Goal: Information Seeking & Learning: Check status

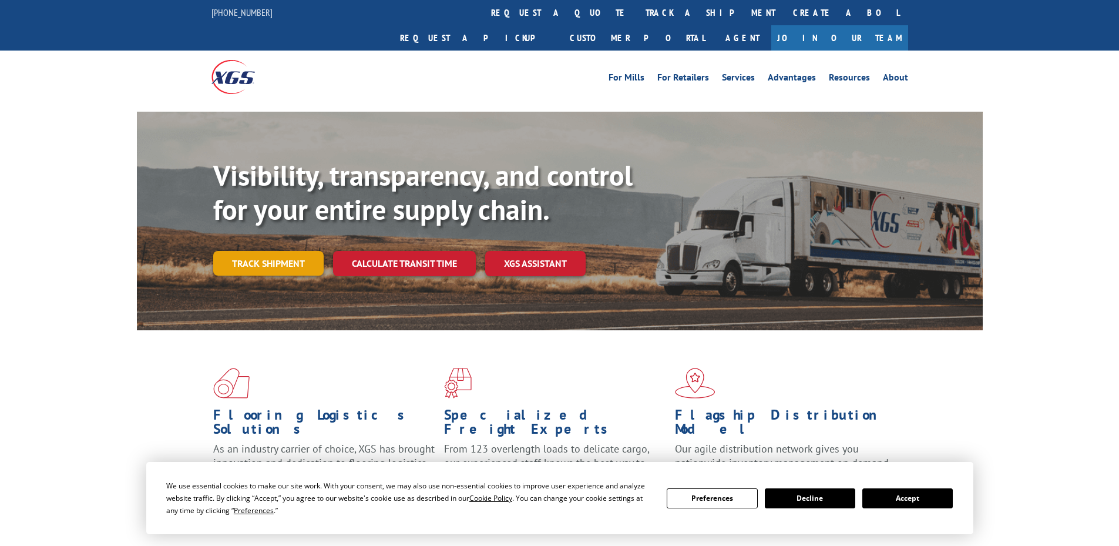
click at [288, 251] on link "Track shipment" at bounding box center [268, 263] width 110 height 25
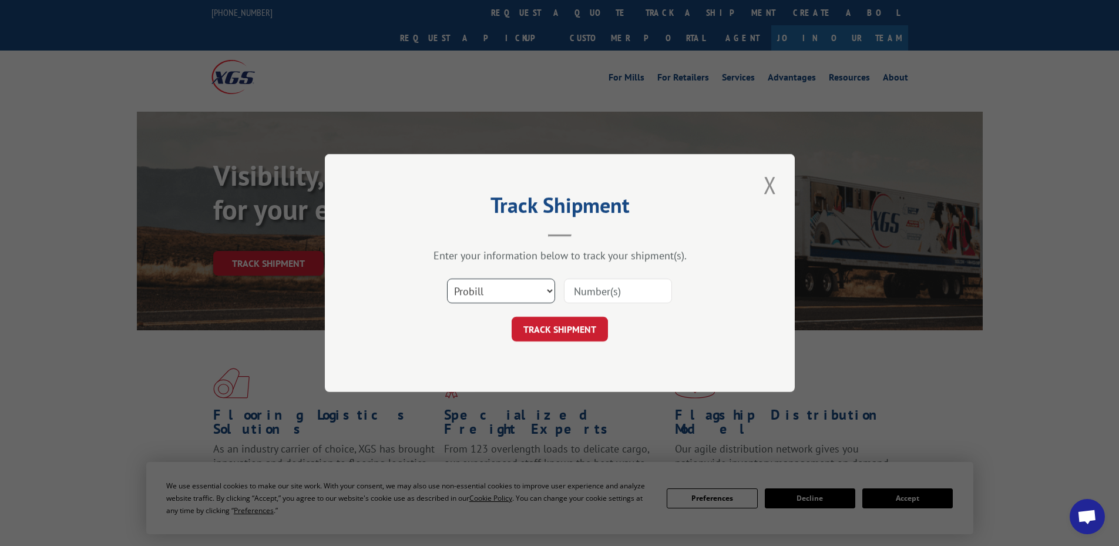
click at [516, 288] on select "Select category... Probill BOL PO" at bounding box center [501, 290] width 108 height 25
select select "bol"
click at [447, 278] on select "Select category... Probill BOL PO" at bounding box center [501, 290] width 108 height 25
click at [593, 291] on input at bounding box center [618, 290] width 108 height 25
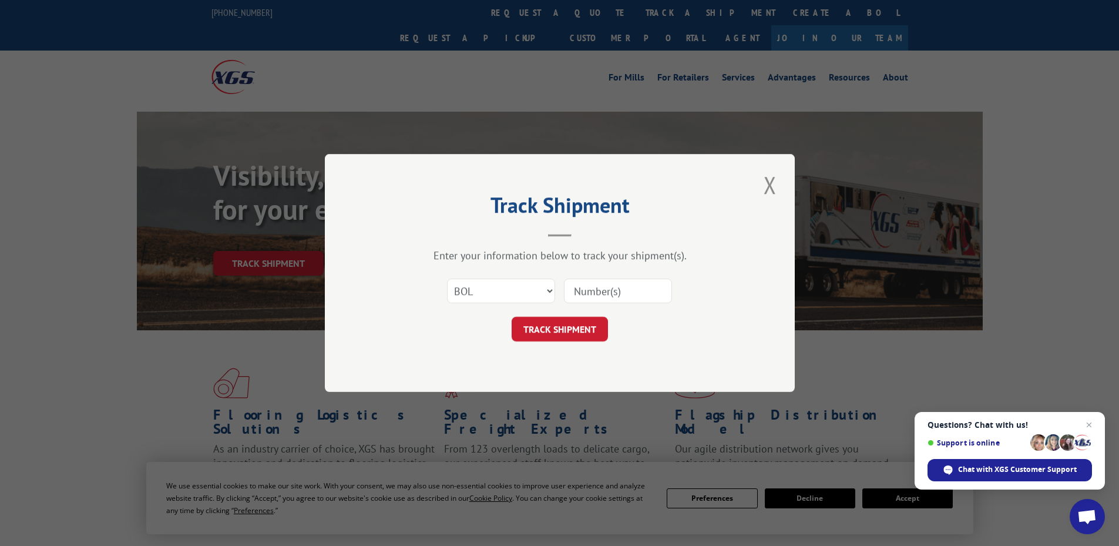
paste input "4844054"
type input "4844054"
click at [576, 324] on button "TRACK SHIPMENT" at bounding box center [560, 329] width 96 height 25
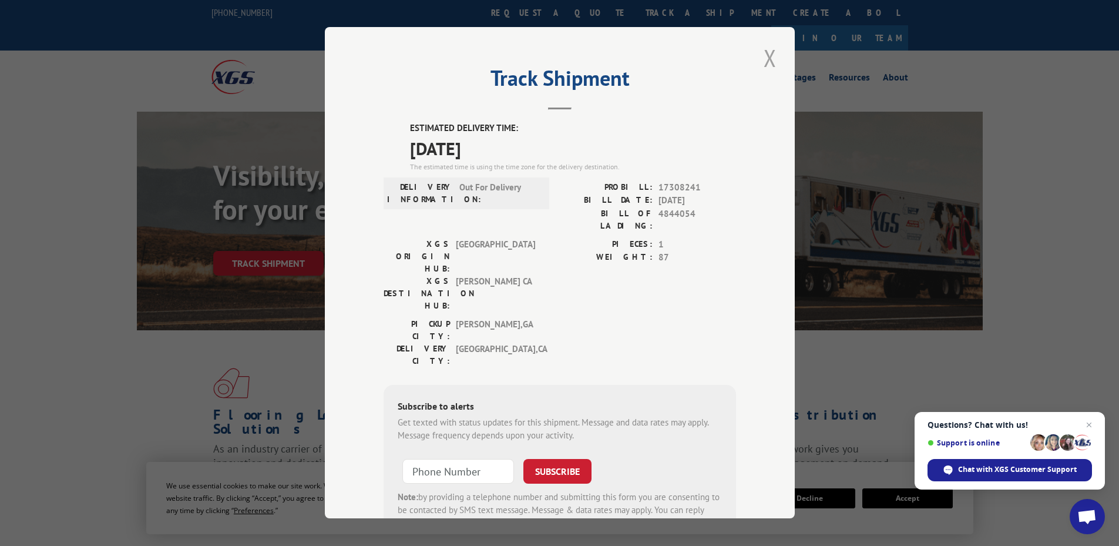
click at [764, 58] on button "Close modal" at bounding box center [770, 58] width 20 height 32
